Goal: Information Seeking & Learning: Learn about a topic

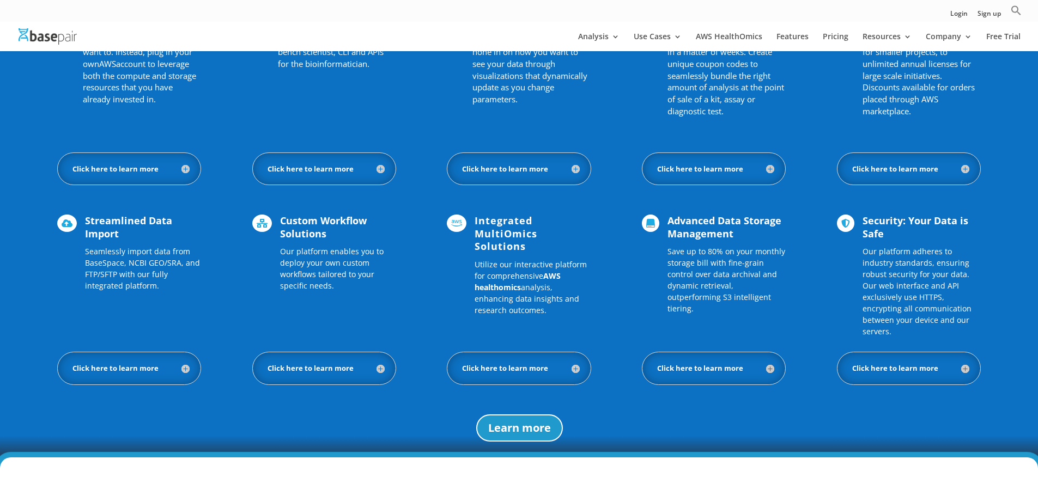
scroll to position [827, 0]
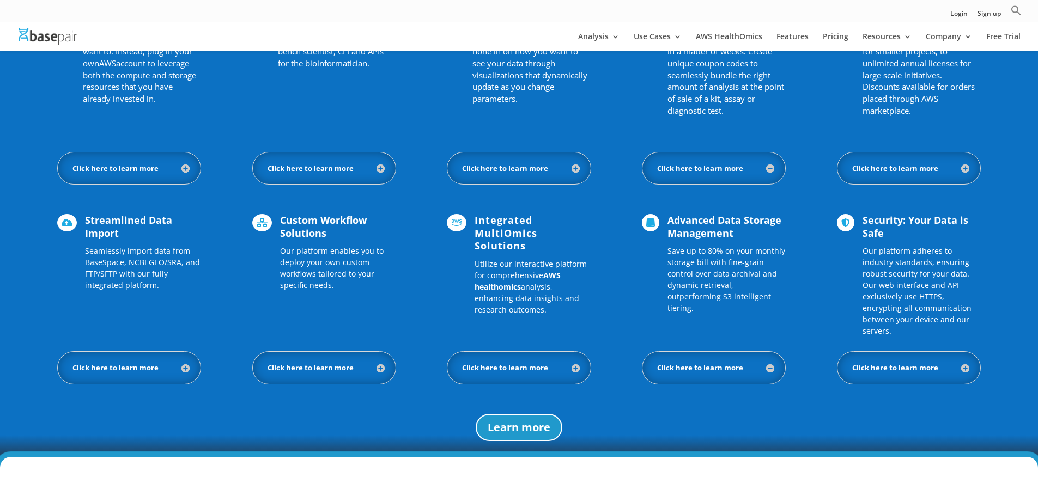
click at [120, 363] on h5 "Click here to learn more" at bounding box center [129, 368] width 121 height 10
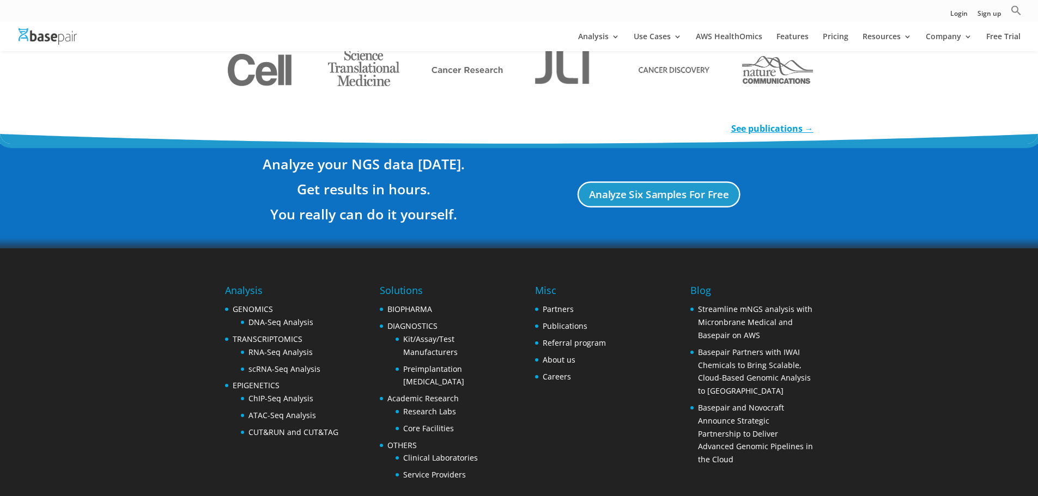
scroll to position [2022, 0]
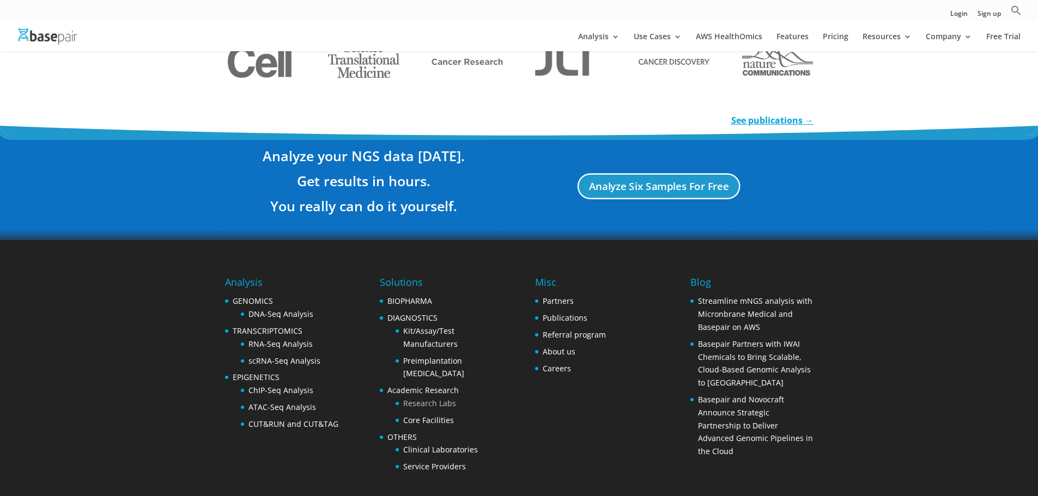
click at [439, 398] on link "Research Labs" at bounding box center [429, 403] width 53 height 10
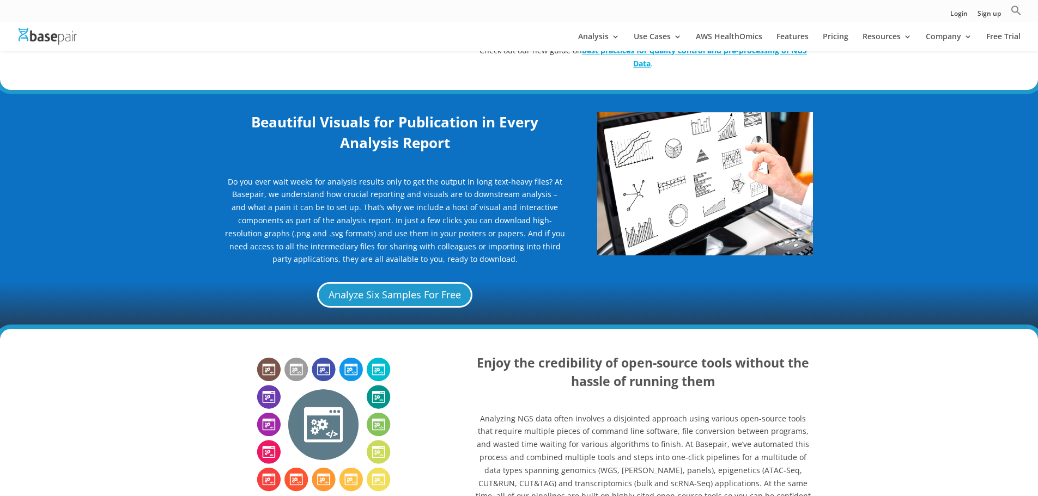
scroll to position [671, 0]
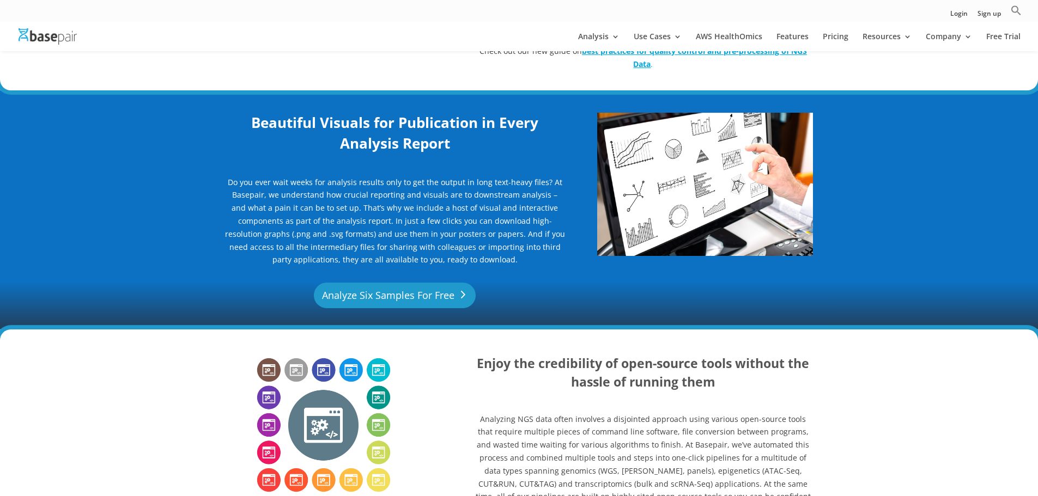
click at [402, 295] on link "Analyze Six Samples For Free" at bounding box center [395, 296] width 162 height 26
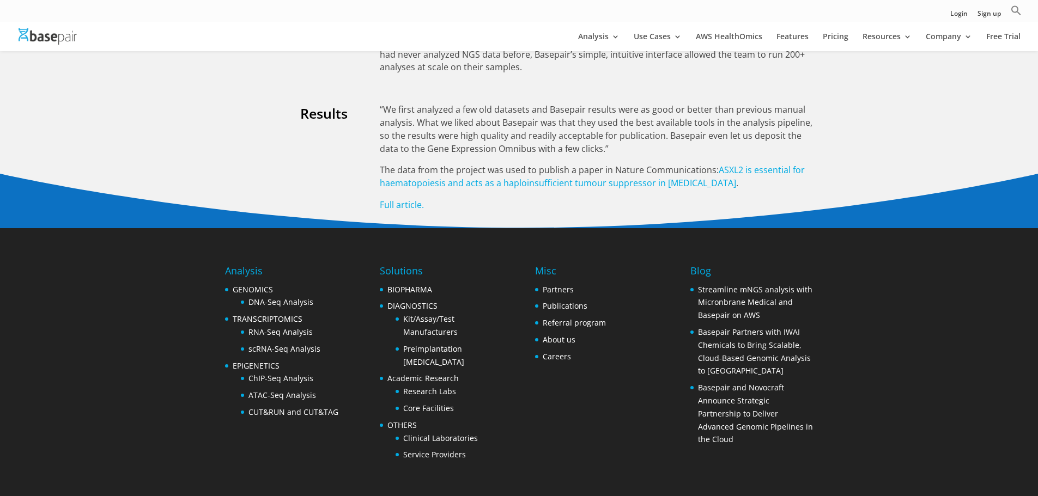
scroll to position [1912, 0]
click at [748, 300] on link "Streamline mNGS analysis with Micronbrane Medical and Basepair on AWS" at bounding box center [755, 302] width 114 height 36
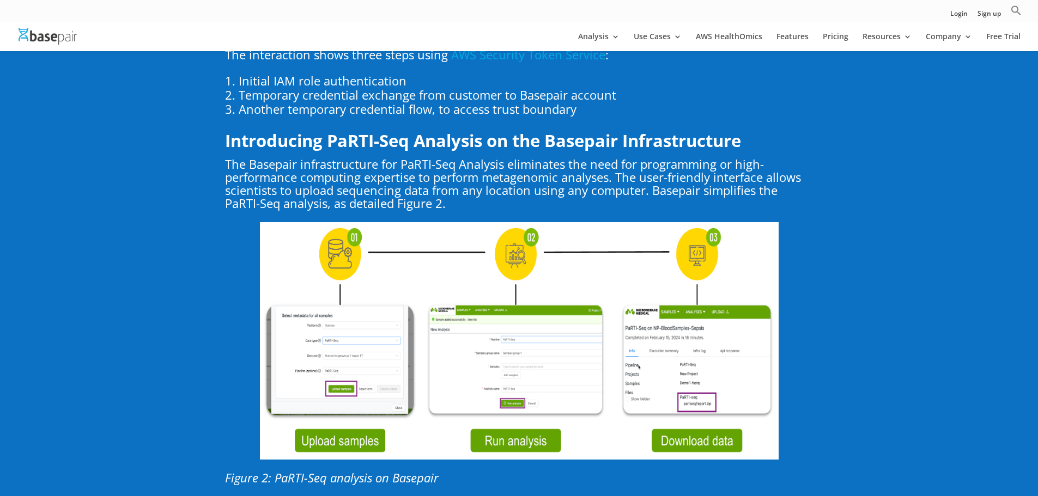
scroll to position [2109, 0]
